Goal: Check status

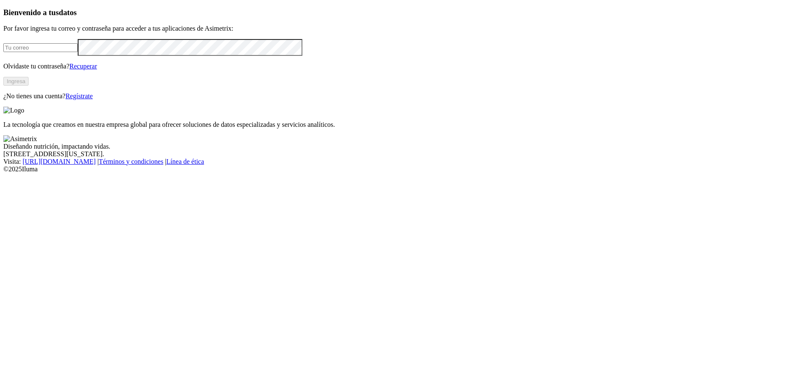
type input "[EMAIL_ADDRESS][DOMAIN_NAME]"
click at [29, 86] on button "Ingresa" at bounding box center [15, 81] width 25 height 9
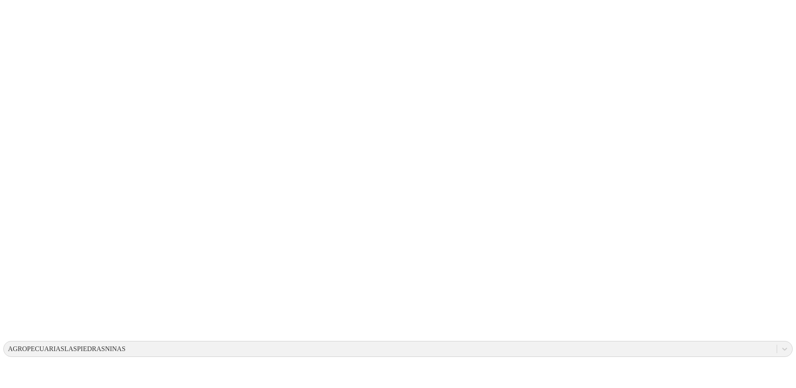
drag, startPoint x: 477, startPoint y: 122, endPoint x: 534, endPoint y: 138, distance: 58.6
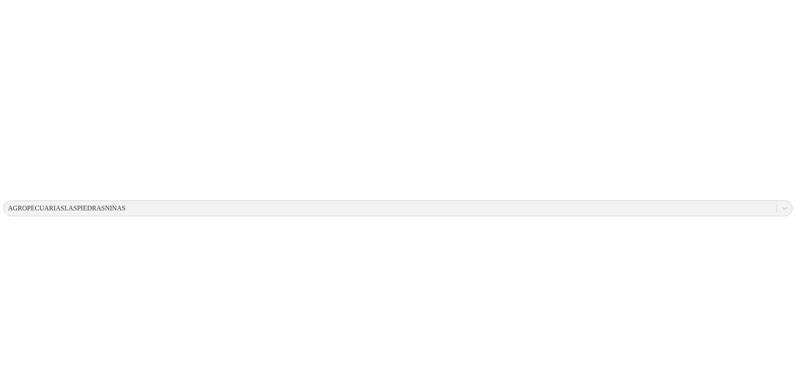
scroll to position [282, 0]
drag, startPoint x: 433, startPoint y: 222, endPoint x: 471, endPoint y: 223, distance: 37.8
